Goal: Task Accomplishment & Management: Manage account settings

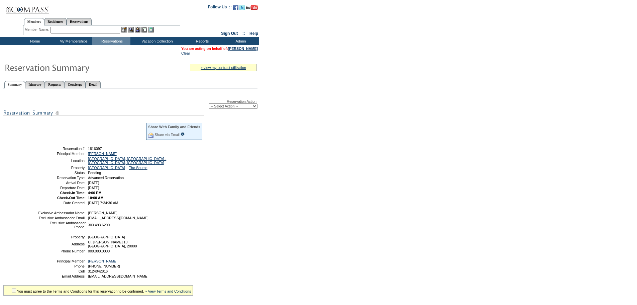
click at [240, 105] on select "-- Select Action -- Modify Reservation Dates Modify Reservation Cost Modify Occ…" at bounding box center [233, 105] width 48 height 5
select select "ChangeOccupancy"
click at [209, 105] on select "-- Select Action -- Modify Reservation Dates Modify Reservation Cost Modify Occ…" at bounding box center [233, 105] width 48 height 5
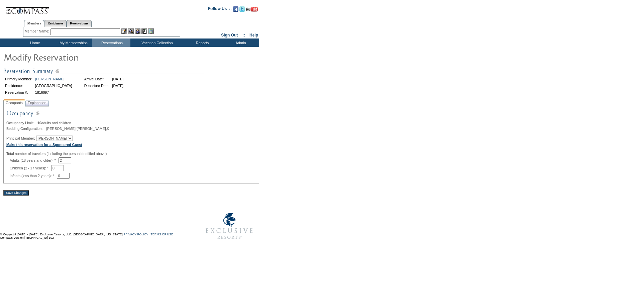
click at [50, 146] on b "Make this reservation for a Sponsored Guest" at bounding box center [44, 144] width 76 height 4
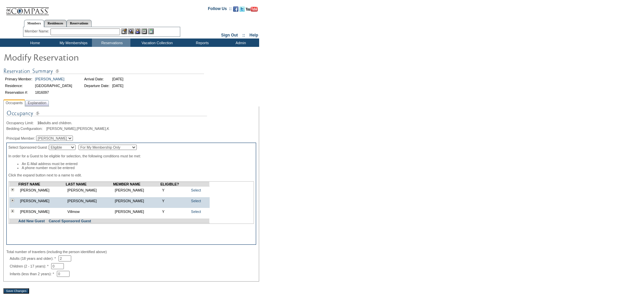
click at [11, 212] on img at bounding box center [12, 210] width 3 height 3
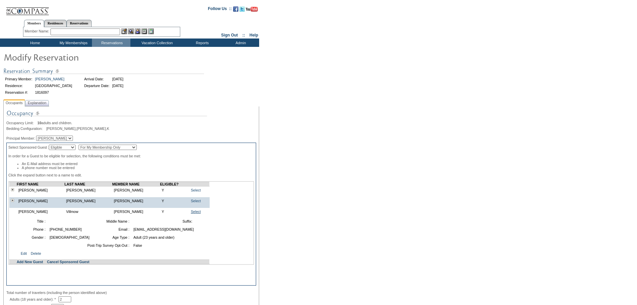
click at [191, 213] on link "Select" at bounding box center [196, 211] width 10 height 4
